Goal: Check status: Check status

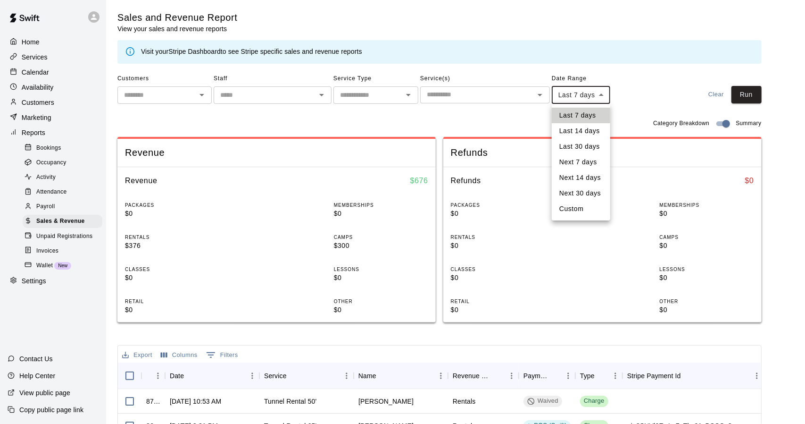
click at [604, 99] on body "Home Services Calendar Availability Customers Marketing Reports Bookings Occupa…" at bounding box center [402, 339] width 805 height 679
click at [571, 213] on li "Custom" at bounding box center [581, 209] width 59 height 16
type input "******"
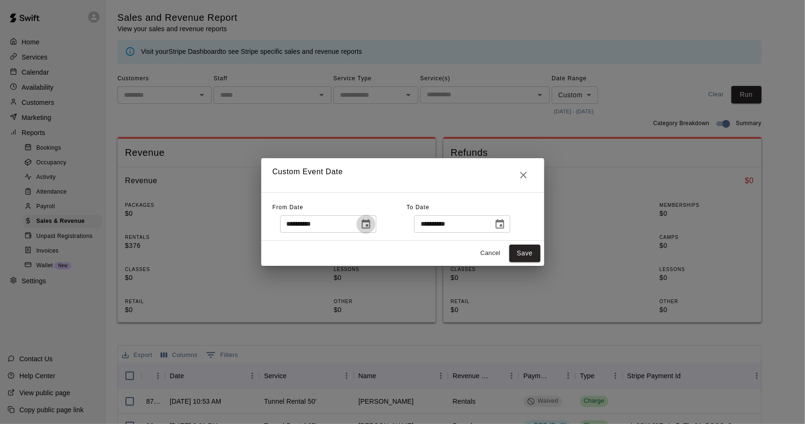
click at [370, 228] on icon "Choose date, selected date is Oct 7, 2025" at bounding box center [366, 223] width 8 height 9
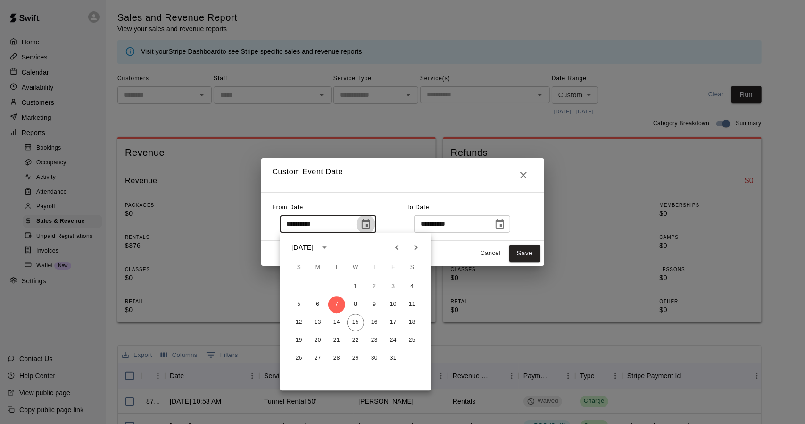
click at [370, 228] on icon "Choose date, selected date is Oct 7, 2025" at bounding box center [366, 223] width 8 height 9
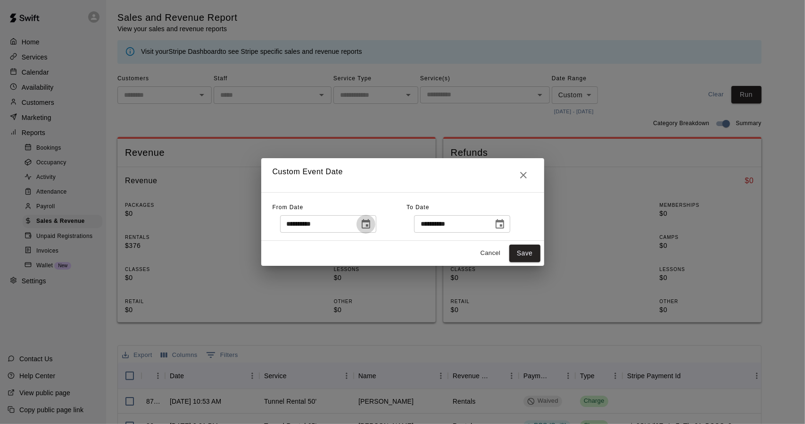
click at [372, 222] on icon "Choose date, selected date is Oct 7, 2025" at bounding box center [365, 223] width 11 height 11
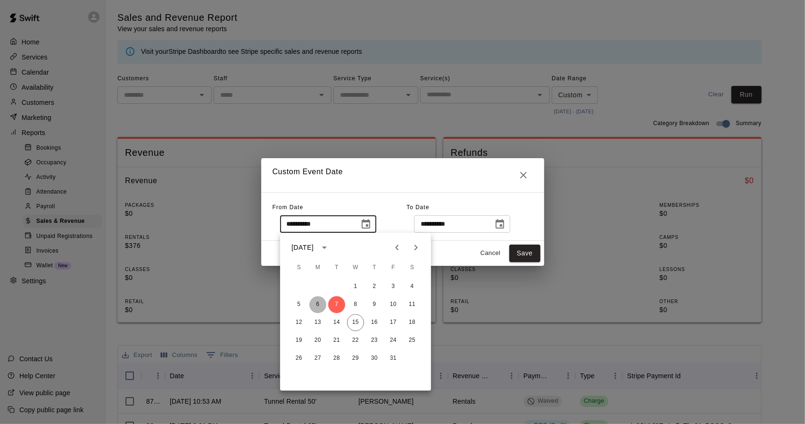
click at [315, 302] on button "6" at bounding box center [317, 304] width 17 height 17
type input "**********"
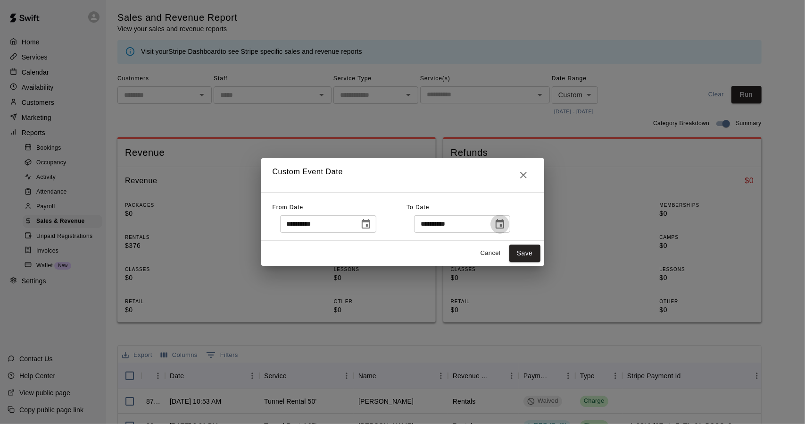
click at [510, 224] on button "Choose date, selected date is Oct 14, 2025" at bounding box center [500, 224] width 19 height 19
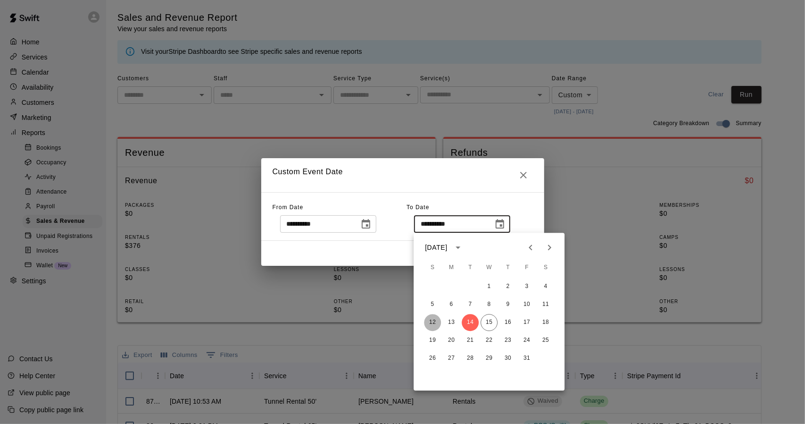
click at [434, 318] on button "12" at bounding box center [432, 322] width 17 height 17
type input "**********"
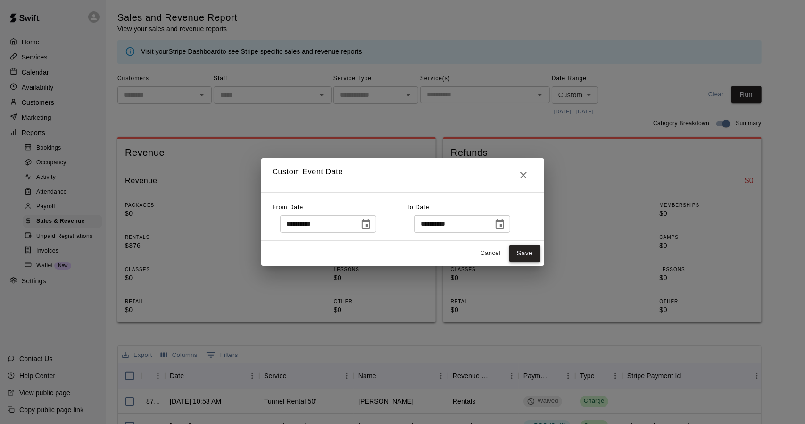
click at [527, 257] on button "Save" at bounding box center [525, 252] width 31 height 17
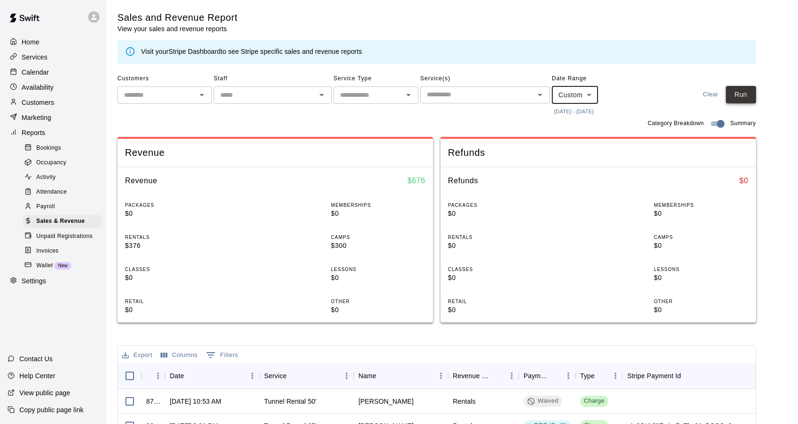
click at [753, 91] on button "Run" at bounding box center [741, 94] width 30 height 17
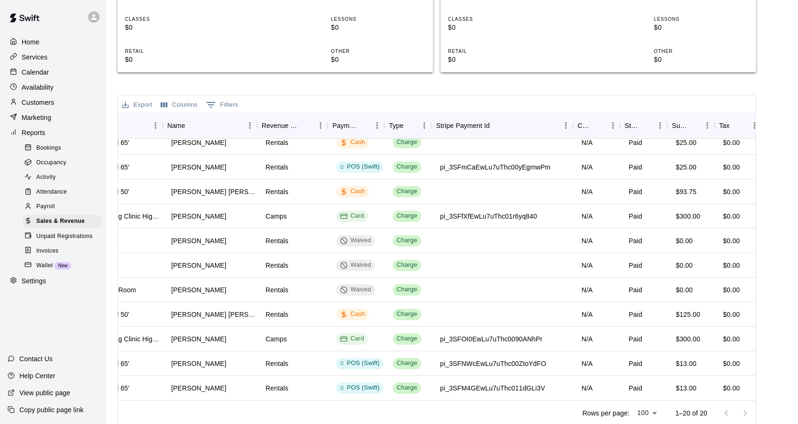
scroll to position [236, 202]
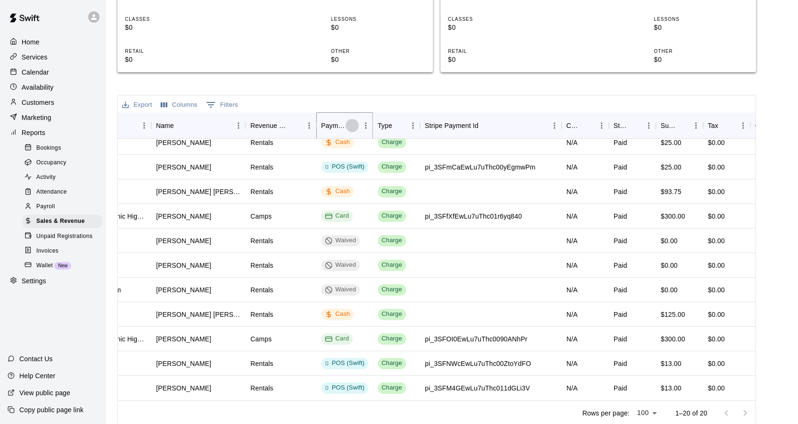
click at [351, 125] on icon "Sort" at bounding box center [353, 126] width 6 height 6
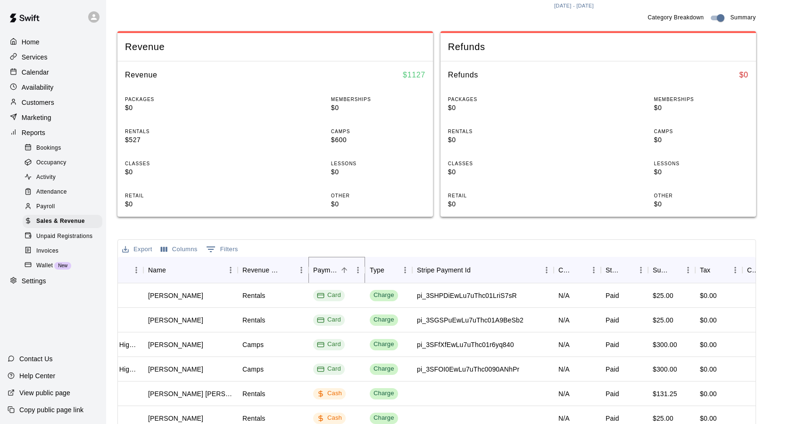
scroll to position [0, 0]
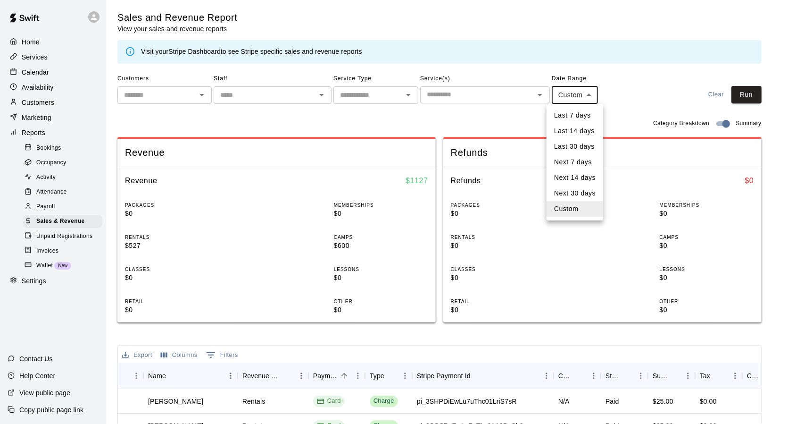
click at [589, 94] on body "Home Services Calendar Availability Customers Marketing Reports Bookings Occupa…" at bounding box center [402, 339] width 805 height 679
click at [563, 209] on li "Custom" at bounding box center [575, 209] width 57 height 16
click at [593, 93] on body "Home Services Calendar Availability Customers Marketing Reports Bookings Occupa…" at bounding box center [402, 339] width 805 height 679
click at [563, 209] on li "Custom" at bounding box center [575, 209] width 57 height 16
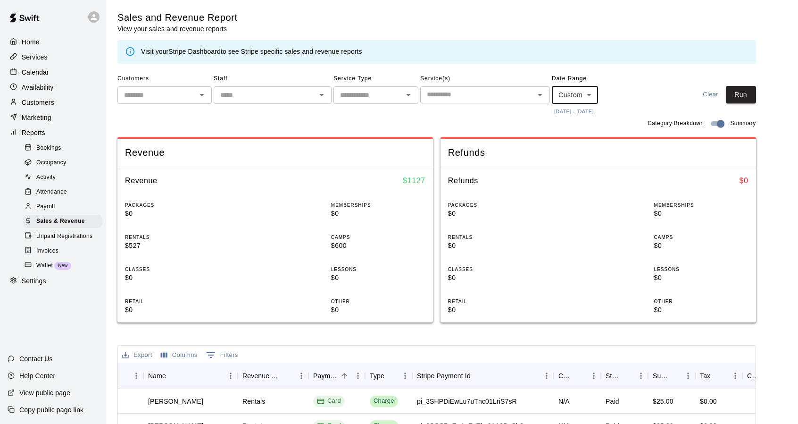
click at [589, 114] on button "[DATE] - [DATE]" at bounding box center [574, 111] width 44 height 13
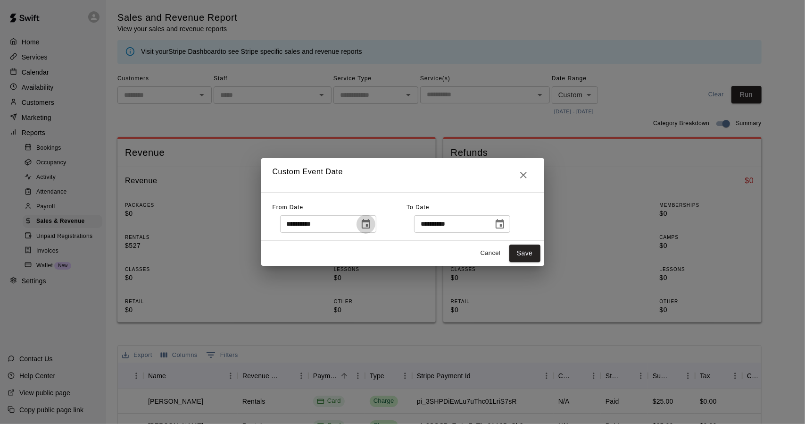
click at [372, 223] on icon "Choose date, selected date is Oct 6, 2025" at bounding box center [365, 223] width 11 height 11
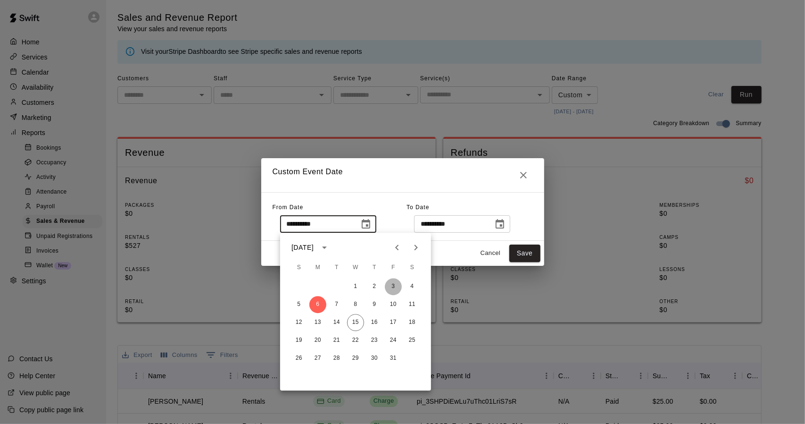
click at [393, 286] on button "3" at bounding box center [393, 286] width 17 height 17
type input "**********"
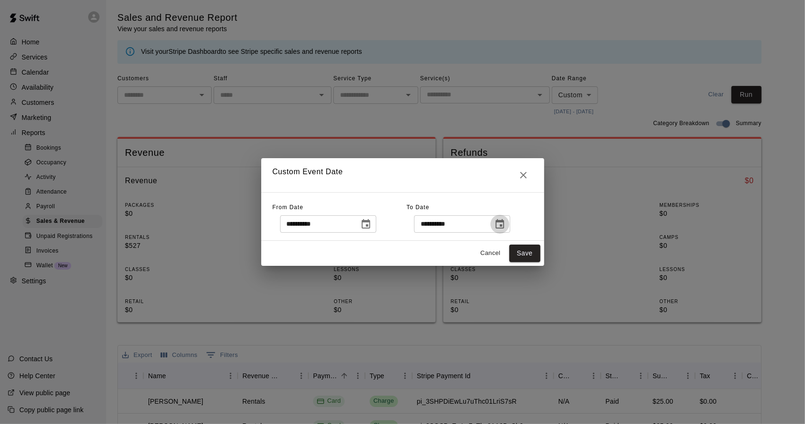
click at [506, 225] on icon "Choose date, selected date is Oct 12, 2025" at bounding box center [499, 223] width 11 height 11
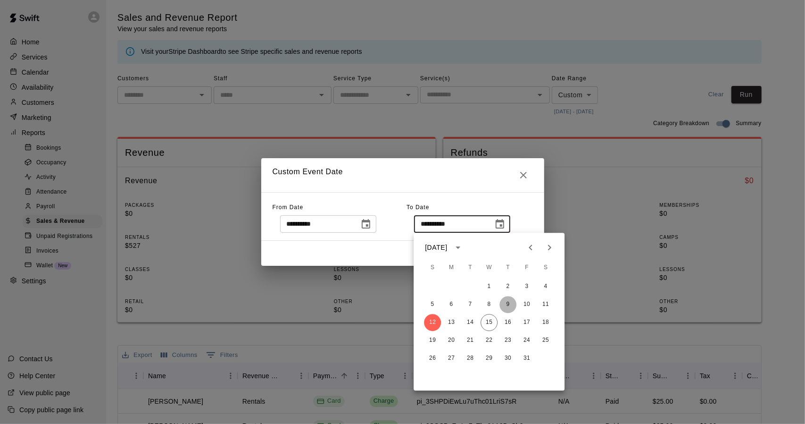
click at [510, 307] on button "9" at bounding box center [508, 304] width 17 height 17
type input "**********"
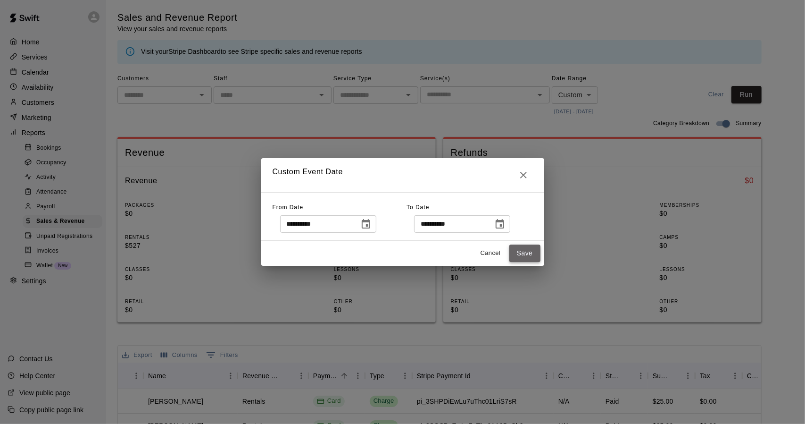
click at [529, 252] on button "Save" at bounding box center [525, 252] width 31 height 17
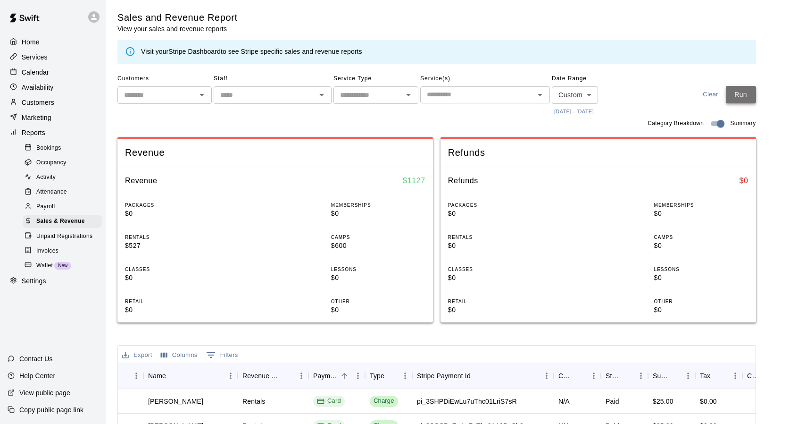
click at [740, 95] on button "Run" at bounding box center [741, 94] width 30 height 17
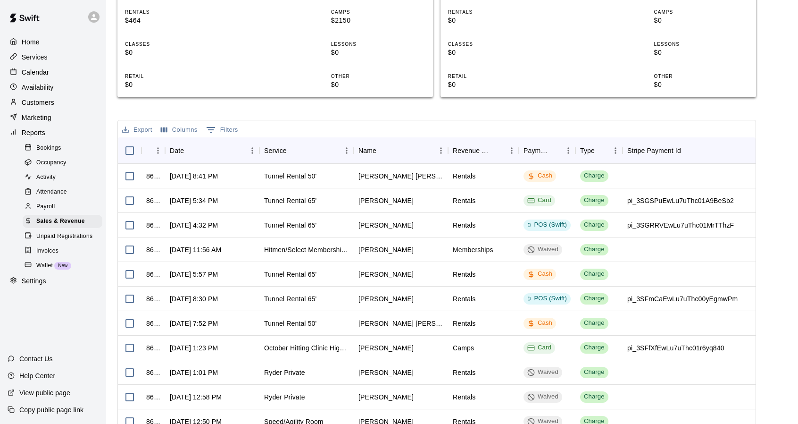
scroll to position [232, 0]
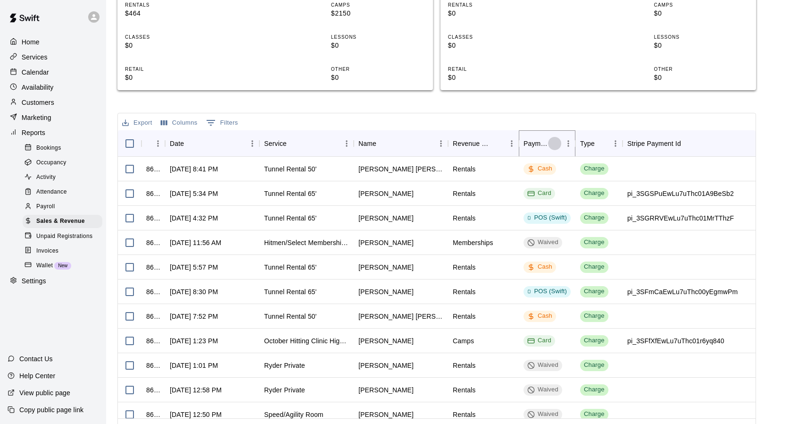
click at [552, 139] on icon "Sort" at bounding box center [555, 143] width 8 height 8
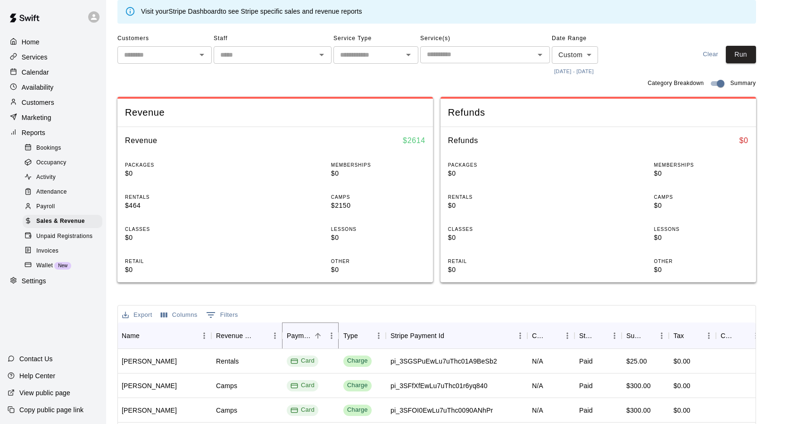
scroll to position [0, 0]
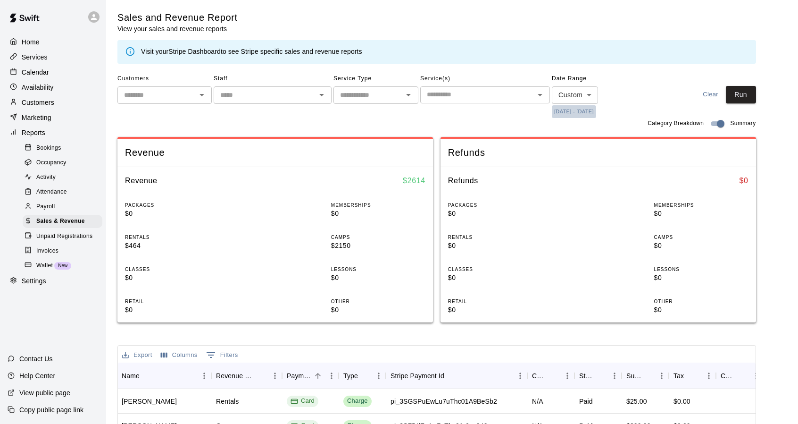
click at [578, 111] on button "[DATE] - [DATE]" at bounding box center [574, 111] width 44 height 13
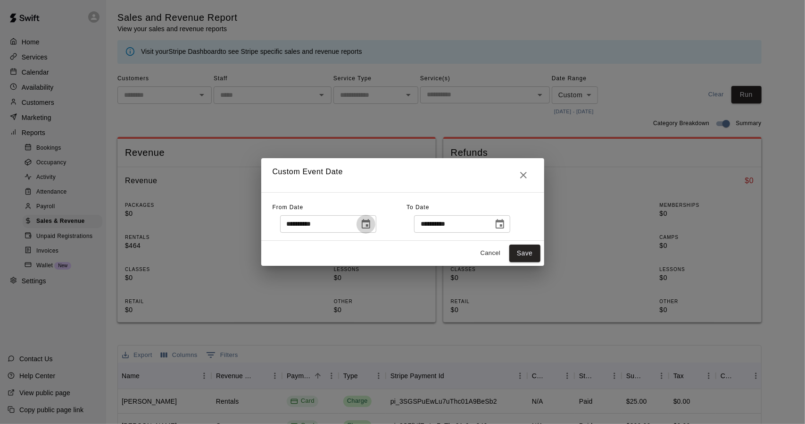
click at [372, 223] on icon "Choose date, selected date is Oct 3, 2025" at bounding box center [365, 223] width 11 height 11
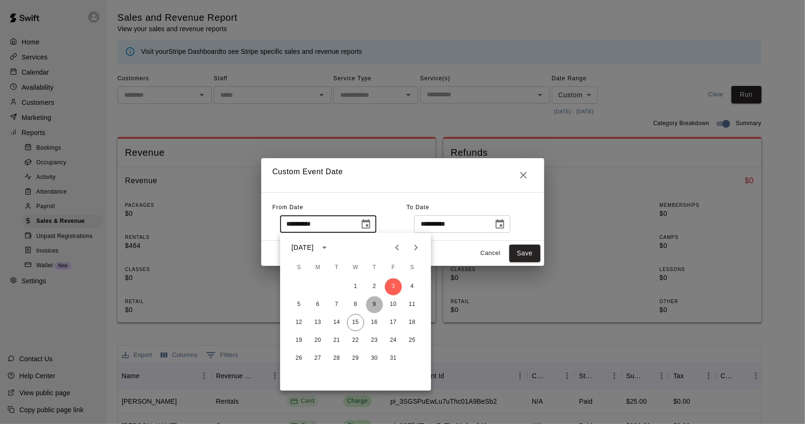
click at [374, 303] on button "9" at bounding box center [374, 304] width 17 height 17
type input "**********"
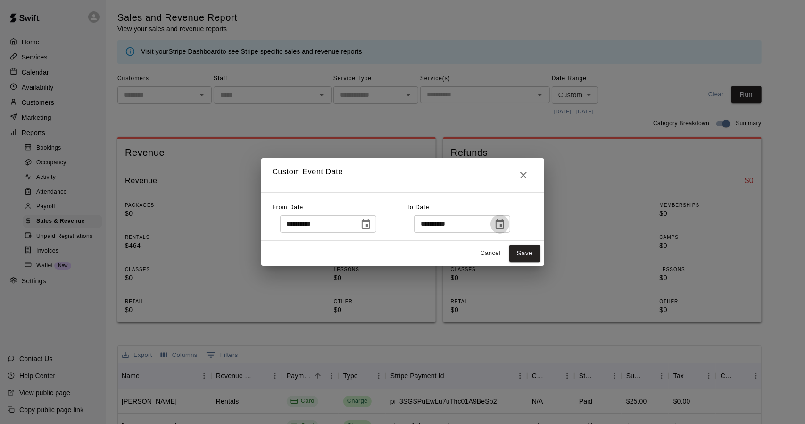
click at [506, 219] on icon "Choose date, selected date is Oct 9, 2025" at bounding box center [499, 223] width 11 height 11
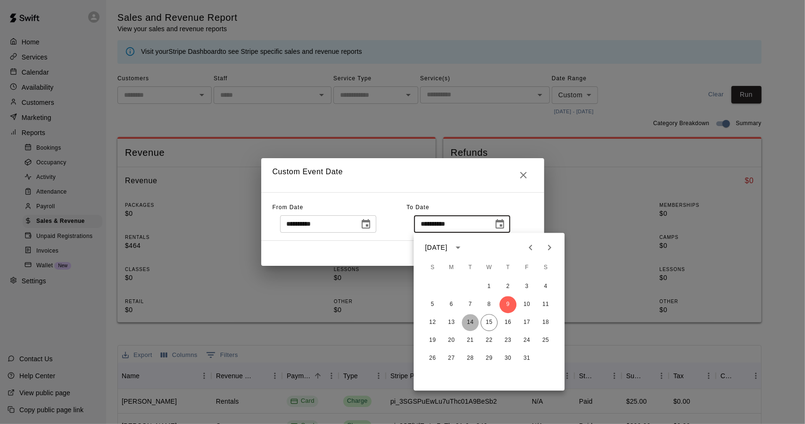
click at [472, 321] on button "14" at bounding box center [470, 322] width 17 height 17
type input "**********"
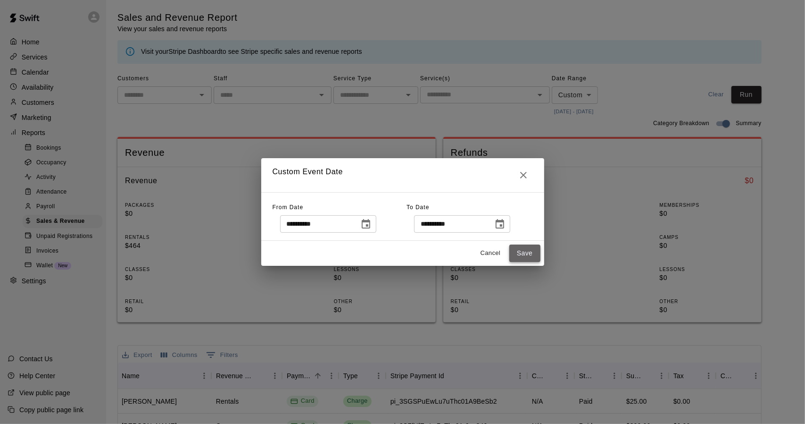
click at [529, 252] on button "Save" at bounding box center [525, 252] width 31 height 17
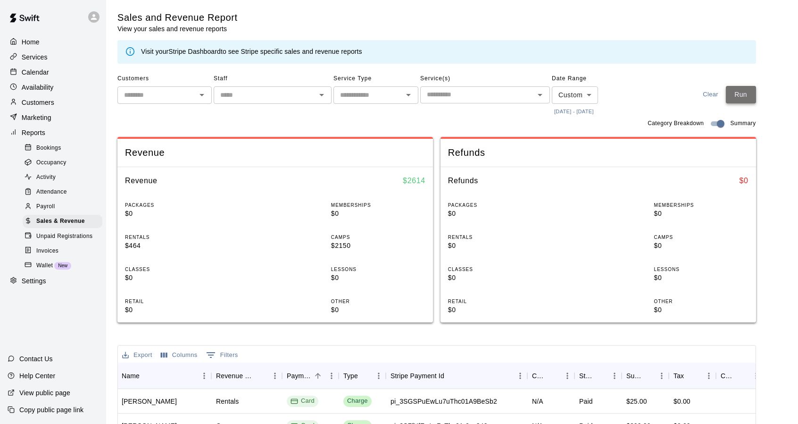
click at [742, 98] on button "Run" at bounding box center [741, 94] width 30 height 17
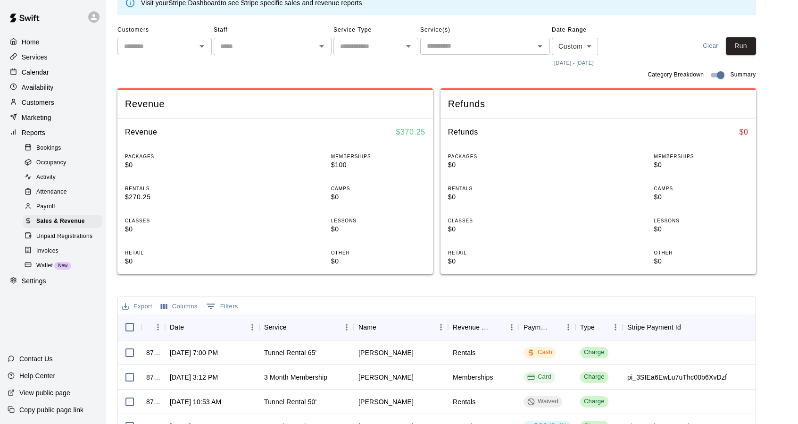
scroll to position [96, 0]
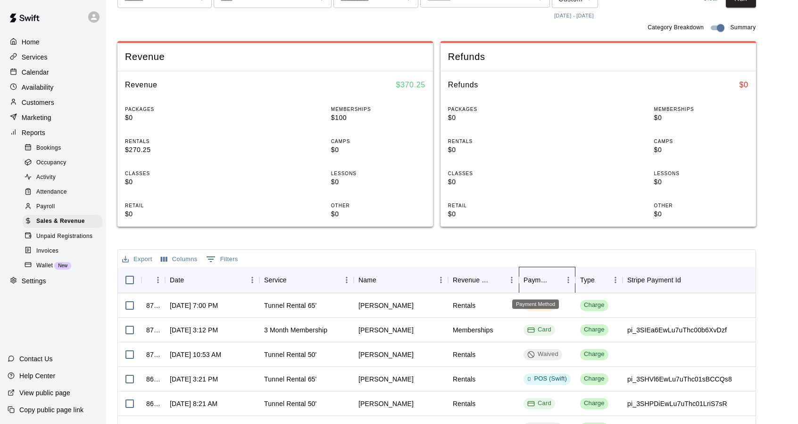
click at [536, 281] on div "Payment Method" at bounding box center [536, 280] width 25 height 26
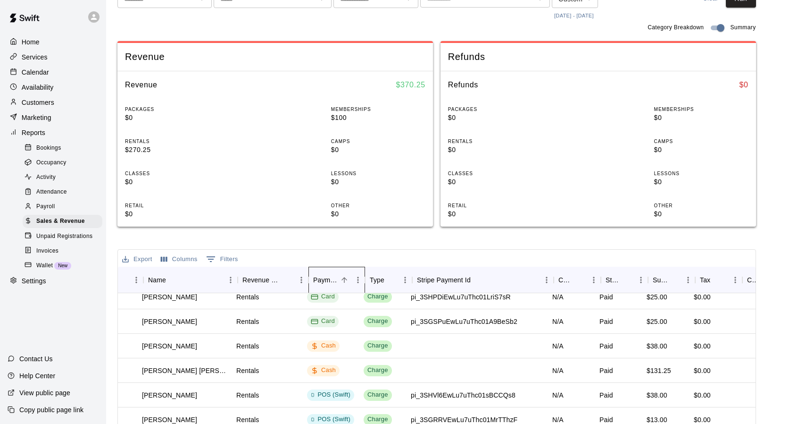
scroll to position [40, 217]
